Goal: Information Seeking & Learning: Learn about a topic

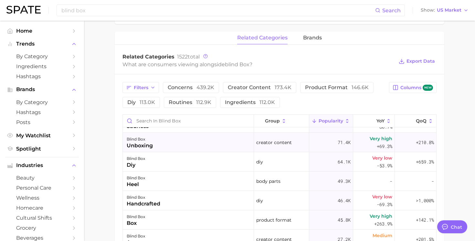
scroll to position [53, 0]
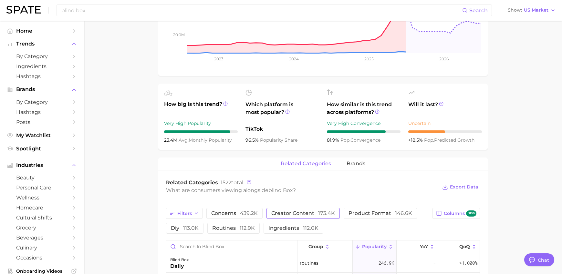
scroll to position [169, 0]
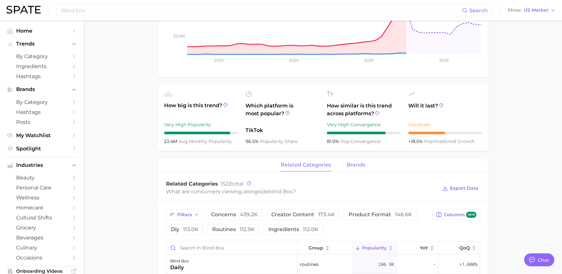
click at [354, 162] on span "brands" at bounding box center [356, 165] width 19 height 6
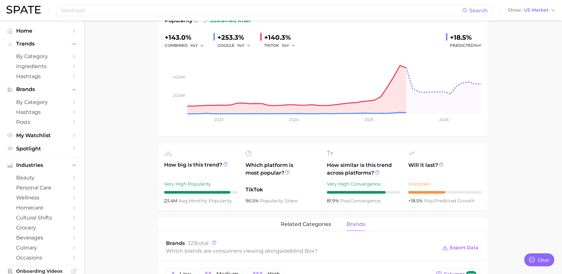
scroll to position [0, 0]
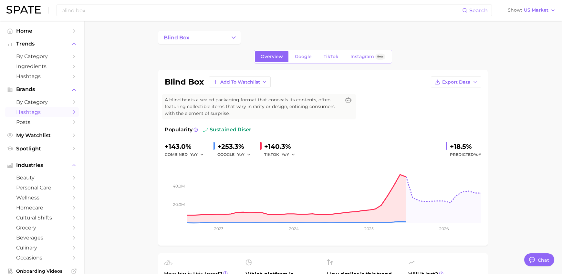
click at [57, 111] on span "Hashtags" at bounding box center [42, 112] width 52 height 6
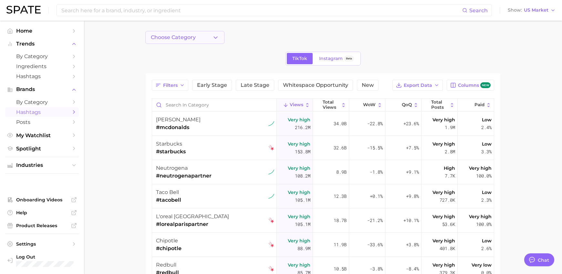
click at [202, 41] on button "Choose Category" at bounding box center [184, 37] width 79 height 13
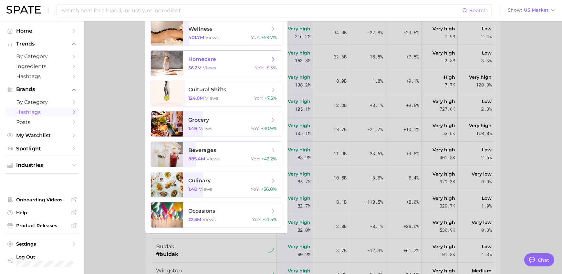
scroll to position [124, 0]
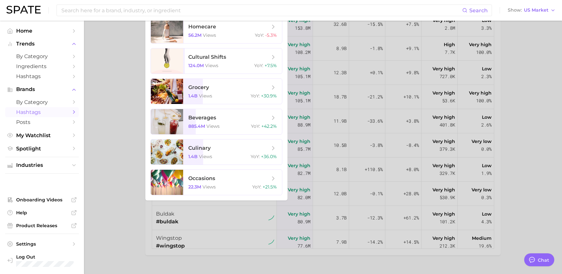
click at [108, 190] on div at bounding box center [281, 137] width 562 height 274
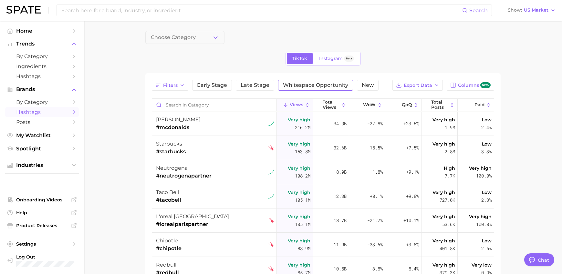
click at [309, 86] on span "Whitespace Opportunity" at bounding box center [315, 85] width 65 height 5
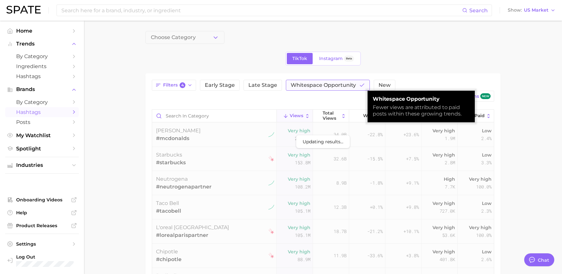
click at [334, 87] on span "Whitespace Opportunity" at bounding box center [323, 85] width 65 height 5
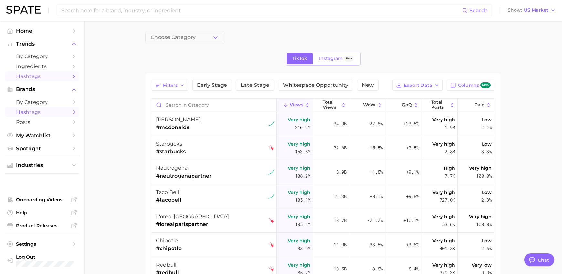
click at [51, 74] on span "Hashtags" at bounding box center [42, 76] width 52 height 6
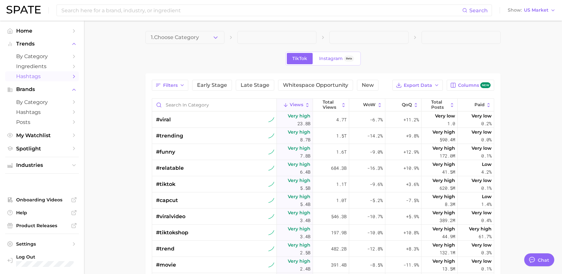
click at [255, 40] on span at bounding box center [276, 37] width 79 height 13
click at [211, 39] on button "1. Choose Category" at bounding box center [184, 37] width 79 height 13
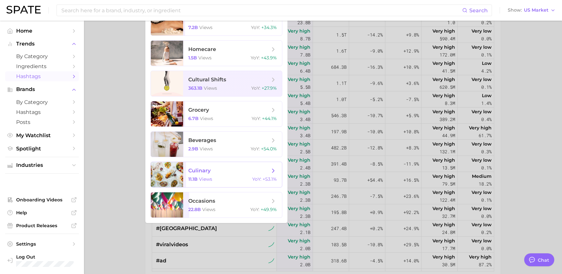
scroll to position [36, 0]
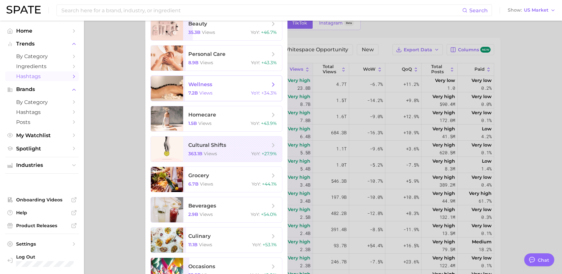
click at [202, 92] on span "views" at bounding box center [205, 93] width 13 height 6
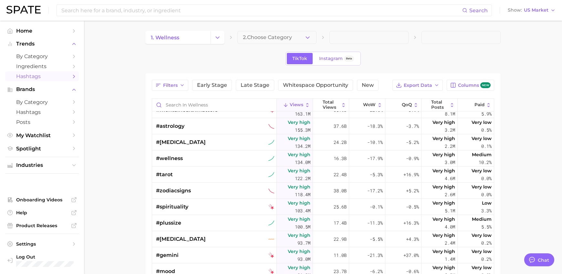
scroll to position [154, 0]
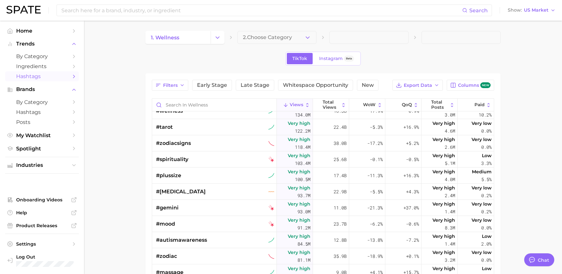
click at [106, 141] on main "1. wellness 2. Choose Category TikTok Instagram Beta Filters Early Stage Late S…" at bounding box center [323, 216] width 478 height 391
click at [46, 59] on span "by Category" at bounding box center [42, 56] width 52 height 6
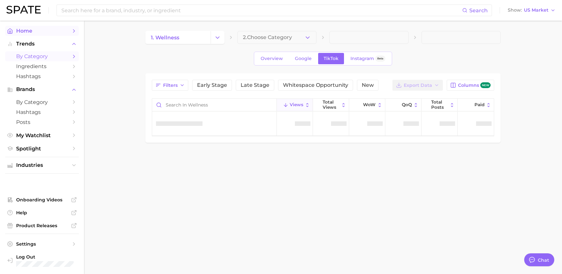
click at [49, 35] on link "Home" at bounding box center [42, 31] width 74 height 10
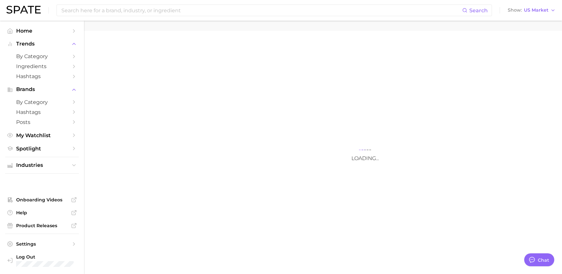
type textarea "x"
